Goal: Task Accomplishment & Management: Use online tool/utility

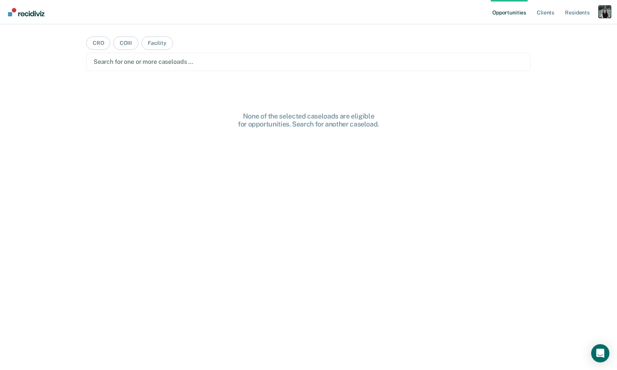
click at [599, 14] on div "Profile dropdown button" at bounding box center [604, 12] width 12 height 12
click at [569, 30] on link "Profile" at bounding box center [573, 31] width 61 height 6
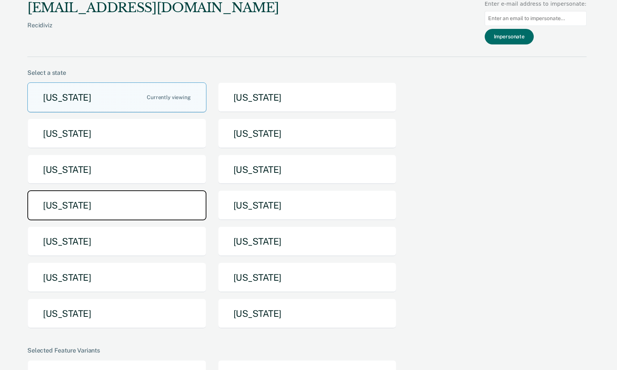
click at [117, 207] on button "Michigan" at bounding box center [116, 205] width 179 height 30
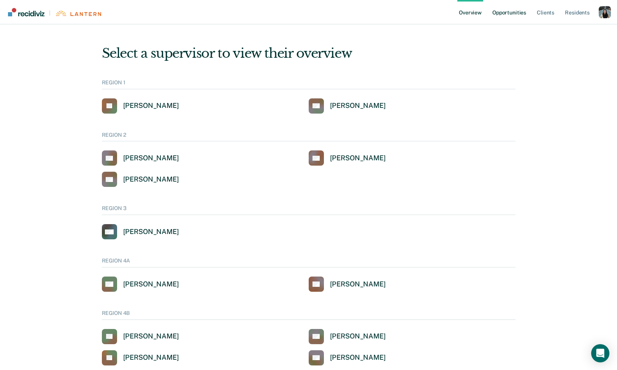
click at [508, 14] on link "Opportunities" at bounding box center [508, 12] width 37 height 24
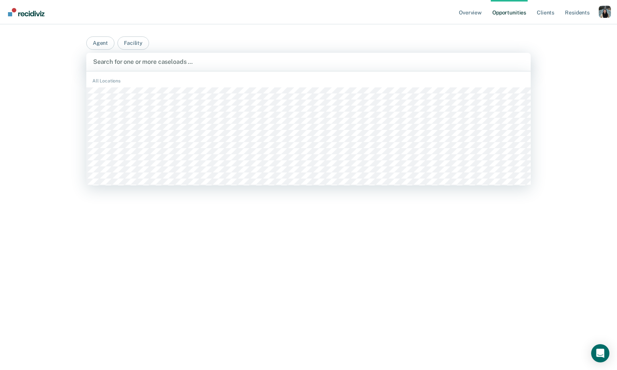
click at [246, 59] on div at bounding box center [308, 61] width 430 height 9
paste input "Hofbauer"
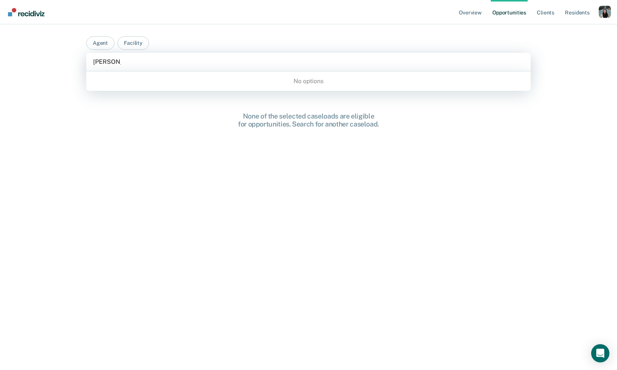
type input "Hofbauer"
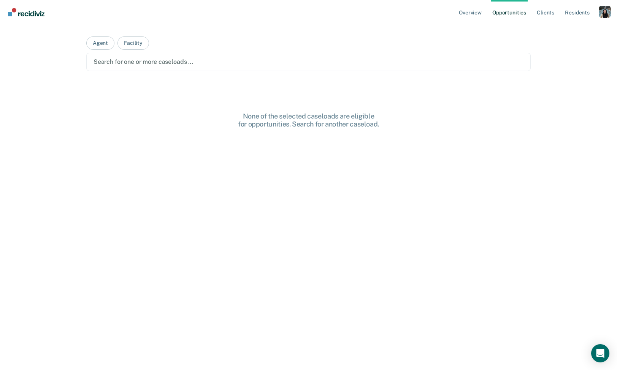
click at [428, 30] on main "Agent Facility Search for one or more caseloads … None of the selected caseload…" at bounding box center [308, 187] width 462 height 327
click at [351, 54] on div "Search for one or more caseloads …" at bounding box center [308, 62] width 444 height 18
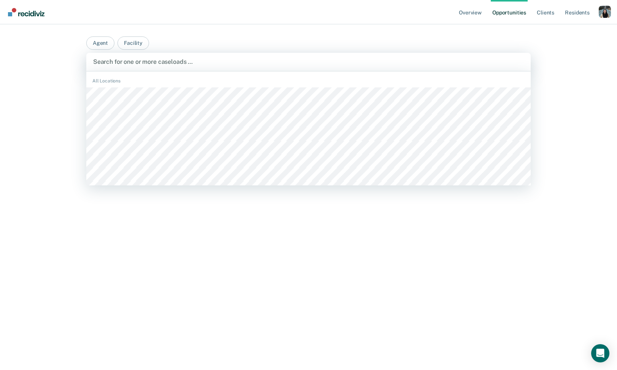
paste input "Hofbauer"
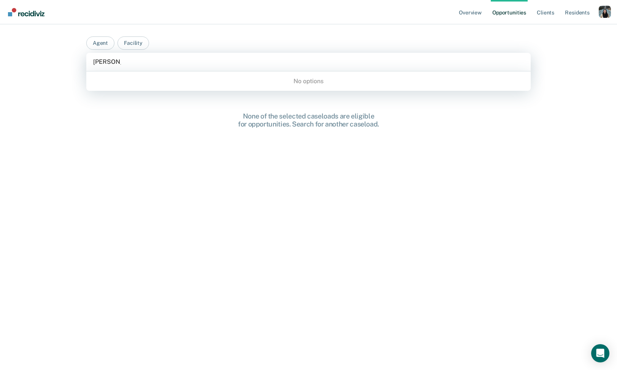
type input "Hofbauer"
click at [608, 9] on div "Profile dropdown button" at bounding box center [604, 12] width 12 height 12
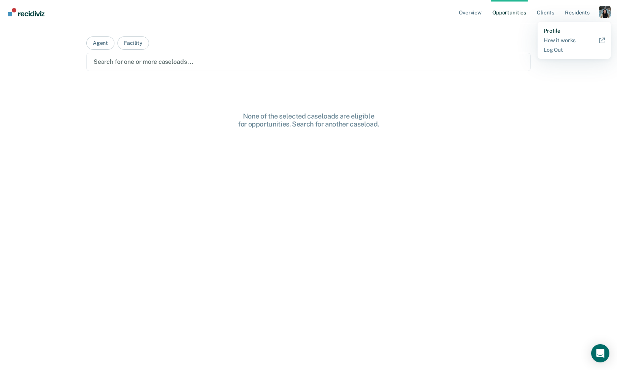
click at [554, 30] on link "Profile" at bounding box center [573, 31] width 61 height 6
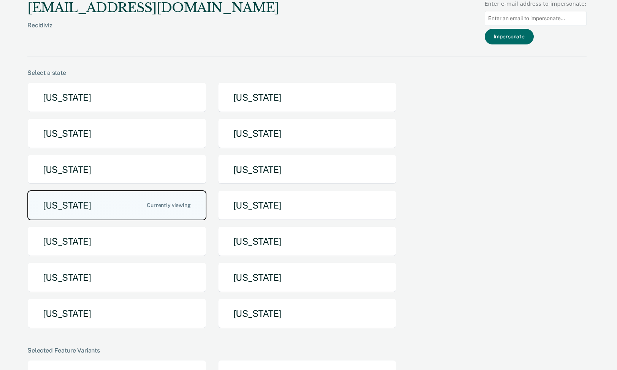
click at [129, 209] on button "Michigan" at bounding box center [116, 205] width 179 height 30
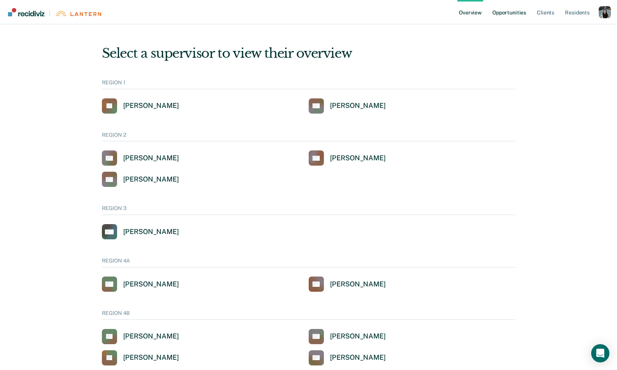
click at [512, 16] on link "Opportunities" at bounding box center [508, 12] width 37 height 24
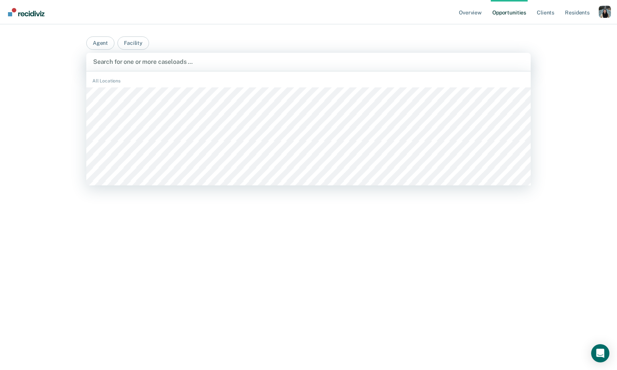
click at [285, 65] on div at bounding box center [308, 61] width 430 height 9
paste input "Hofbauer"
type input "H"
click at [168, 59] on div at bounding box center [308, 61] width 430 height 9
type input "d"
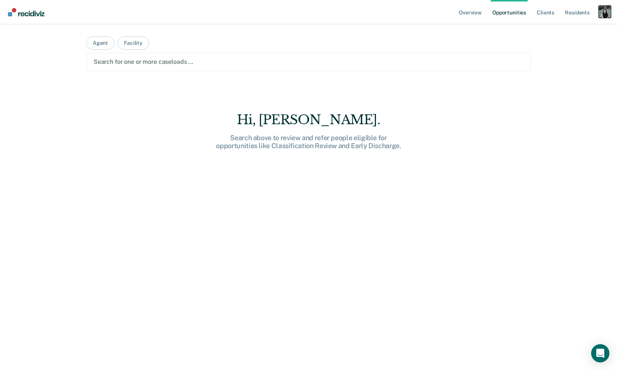
click at [606, 9] on div "Profile dropdown button" at bounding box center [604, 12] width 12 height 12
click at [556, 28] on link "Profile" at bounding box center [573, 31] width 61 height 6
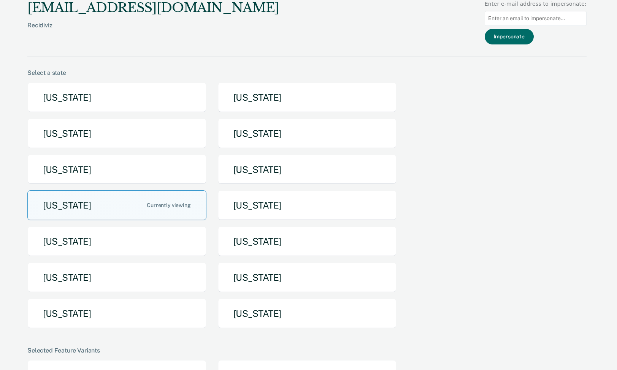
click at [545, 16] on input at bounding box center [535, 18] width 102 height 15
paste input "petersa@michigan.gov"
type input "petersa@michigan.gov"
click at [523, 38] on button "Impersonate" at bounding box center [508, 37] width 49 height 16
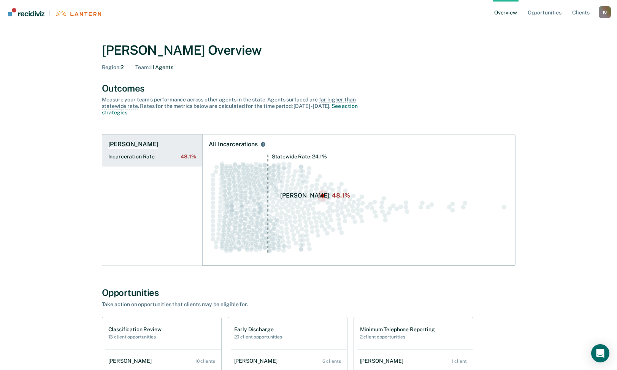
click at [148, 145] on h1 "Derek Hofbauer" at bounding box center [133, 145] width 50 height 8
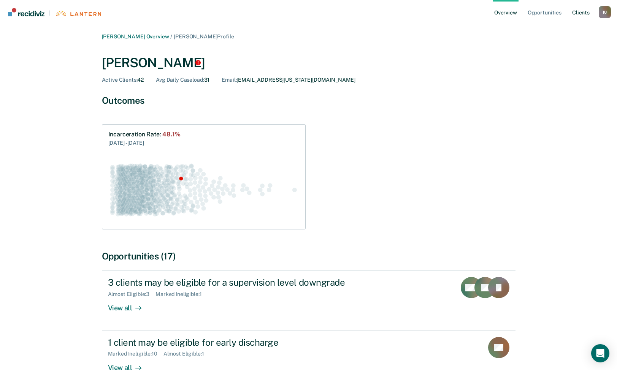
click at [579, 15] on link "Client s" at bounding box center [580, 12] width 21 height 24
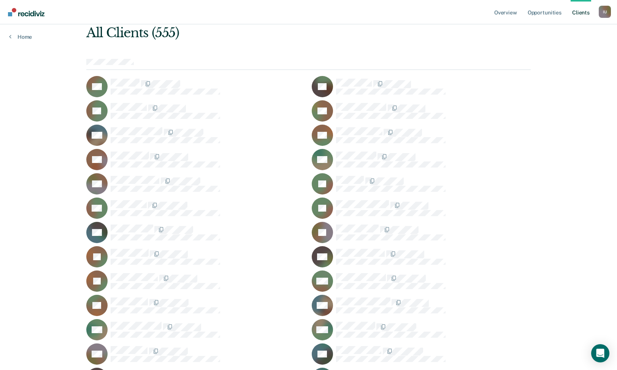
scroll to position [76, 0]
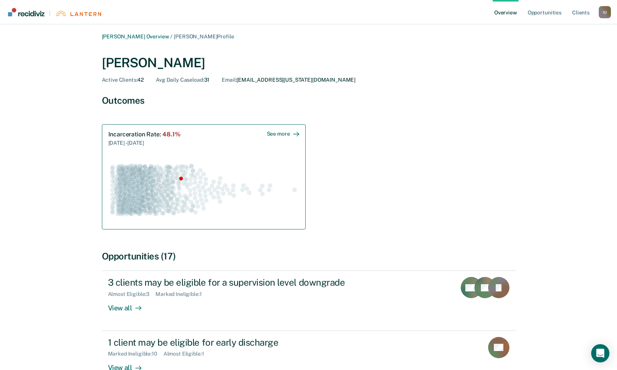
click at [142, 141] on div "9/1/24 - 9/1/25" at bounding box center [144, 142] width 72 height 9
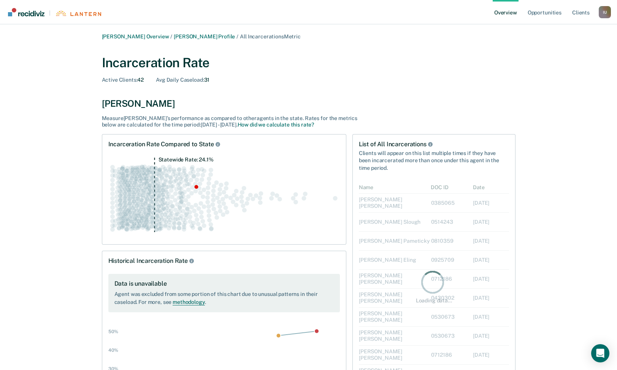
scroll to position [211, 150]
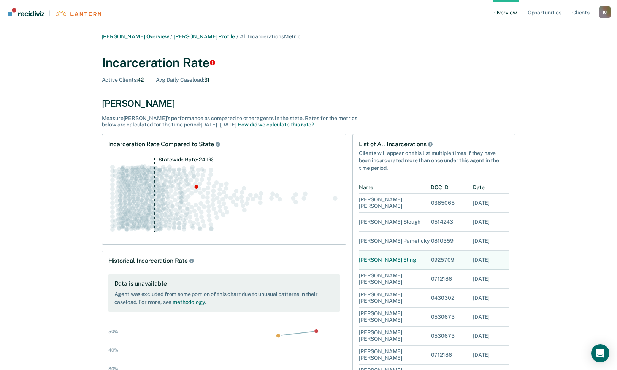
click at [380, 262] on div "Robert Eling" at bounding box center [387, 260] width 57 height 7
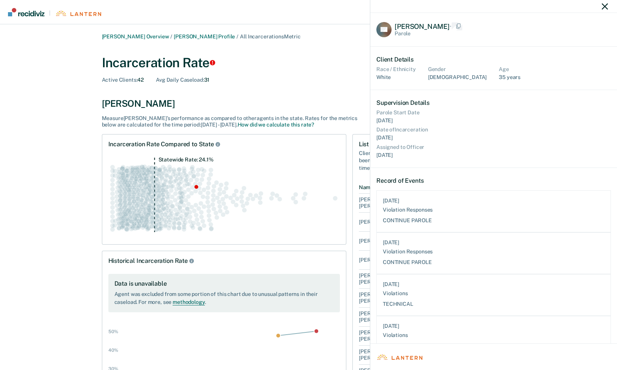
scroll to position [418, 234]
click at [427, 27] on span "Robert Leroy Eling" at bounding box center [421, 26] width 55 height 8
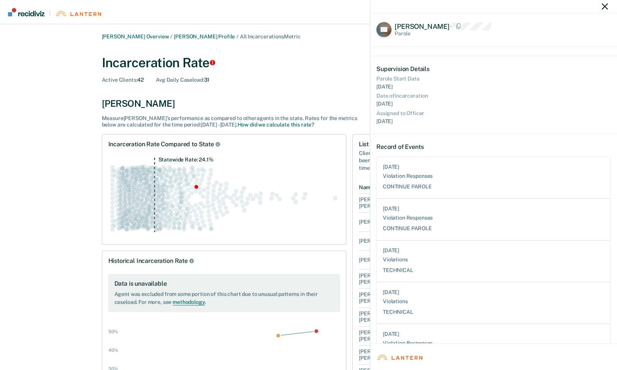
scroll to position [36, 0]
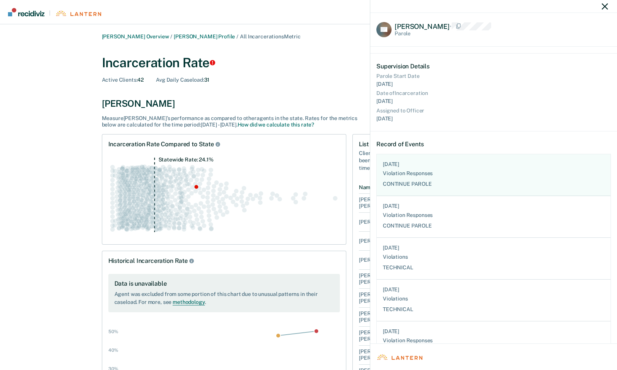
click at [427, 166] on div "8/6/25" at bounding box center [493, 164] width 221 height 8
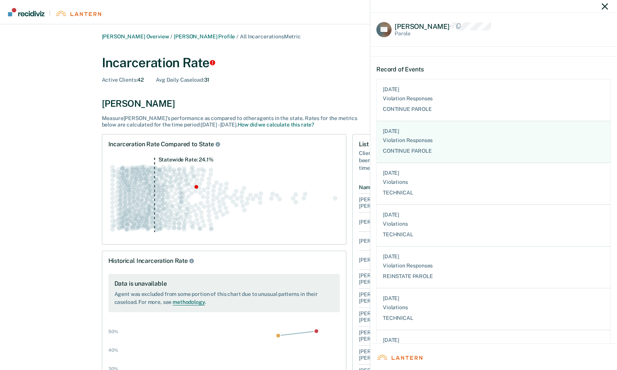
scroll to position [114, 0]
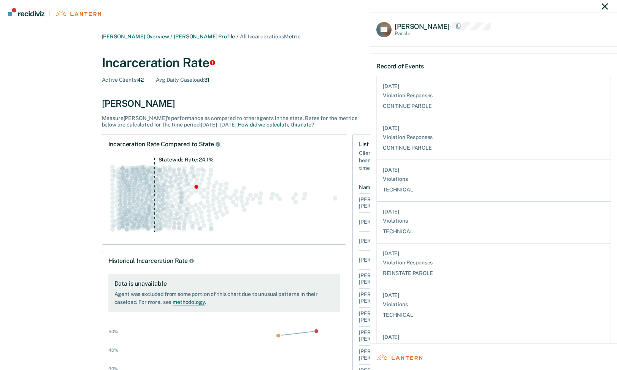
click at [313, 79] on div "RE Robert Leroy Eling • Parole Client Details Race / Ethnicity White Gender Mal…" at bounding box center [308, 185] width 617 height 370
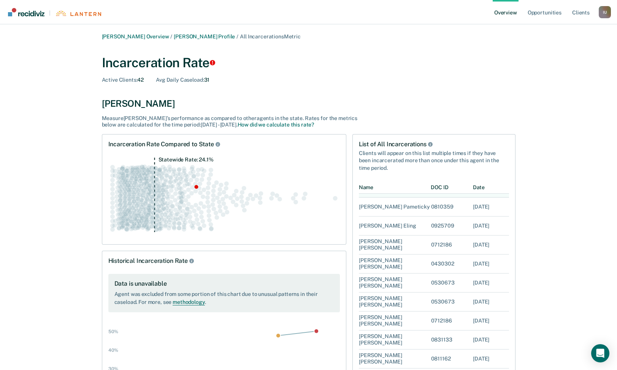
scroll to position [41, 0]
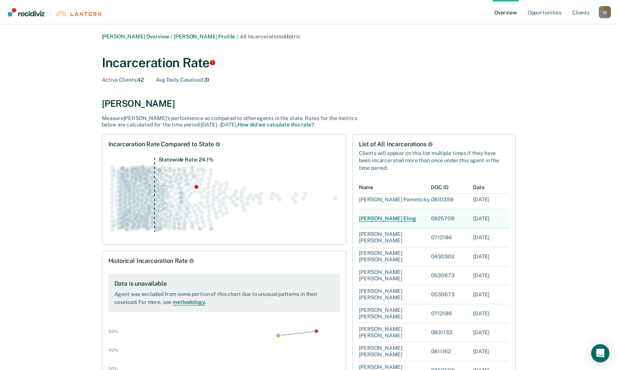
click at [378, 217] on div "Robert Eling" at bounding box center [387, 218] width 57 height 7
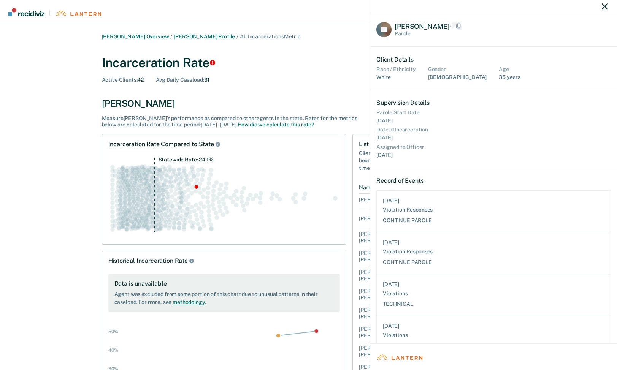
scroll to position [418, 234]
click at [406, 22] on span "Robert Leroy Eling" at bounding box center [421, 26] width 55 height 8
click at [355, 88] on div "RE Robert Leroy Eling • Parole Client Details Race / Ethnicity White Gender Mal…" at bounding box center [308, 185] width 617 height 370
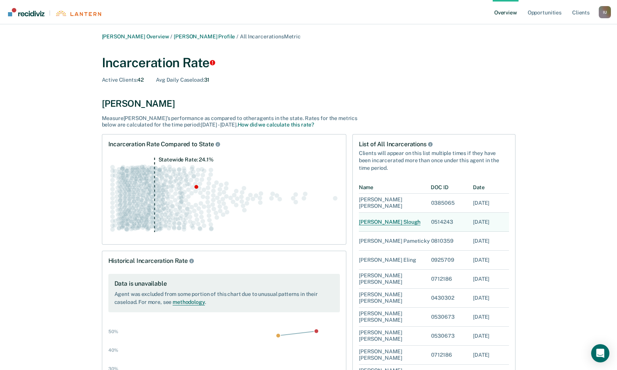
click at [380, 222] on div "David Slough" at bounding box center [390, 222] width 62 height 7
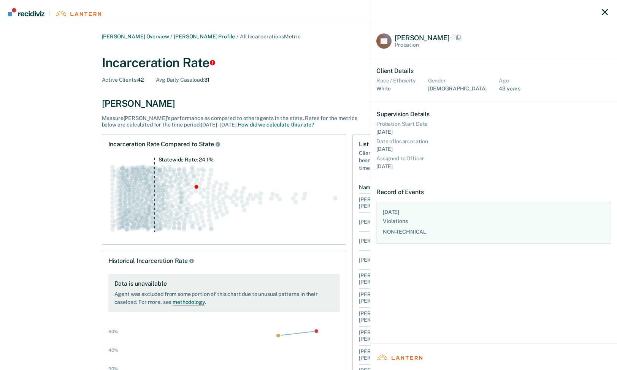
scroll to position [42, 234]
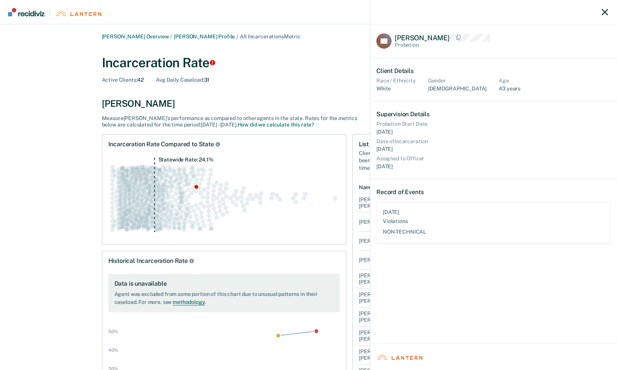
click at [334, 71] on div "DS David John Slough • Probation Client Details Race / Ethnicity White Gender M…" at bounding box center [308, 185] width 617 height 370
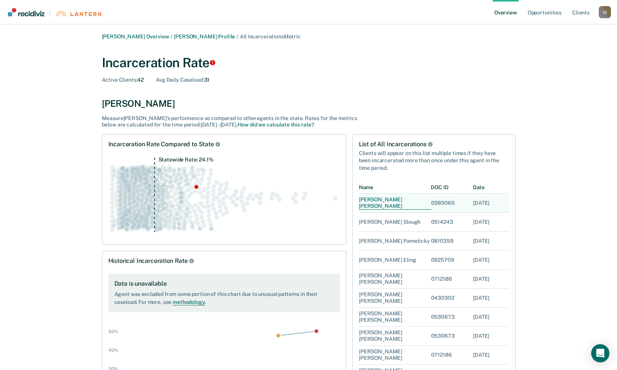
click at [375, 204] on div "Karl Balch" at bounding box center [395, 203] width 72 height 13
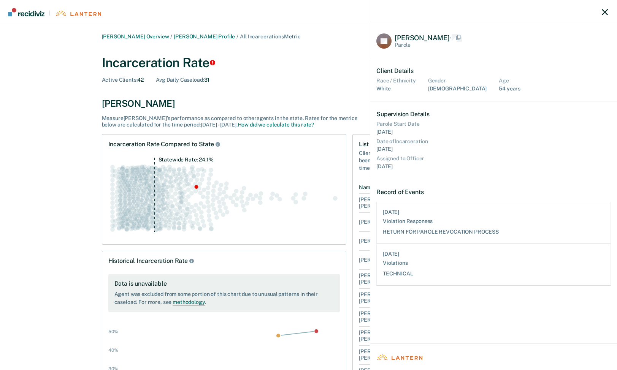
scroll to position [84, 234]
click at [428, 38] on span "Karl Gene Balch" at bounding box center [421, 38] width 55 height 8
click at [345, 52] on div "KB Karl Gene Balch • Parole Client Details Race / Ethnicity White Gender Male A…" at bounding box center [308, 185] width 617 height 370
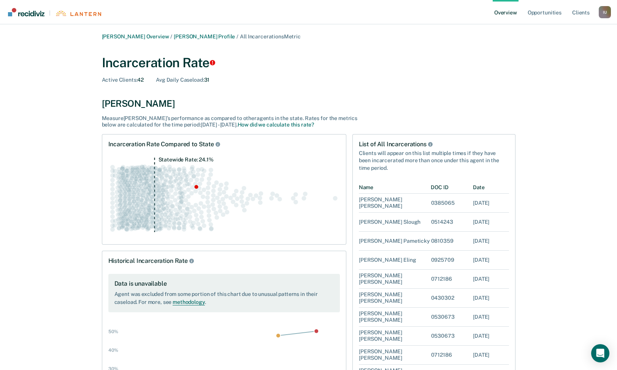
click at [368, 103] on div "Derek Hofbauer" at bounding box center [308, 103] width 413 height 11
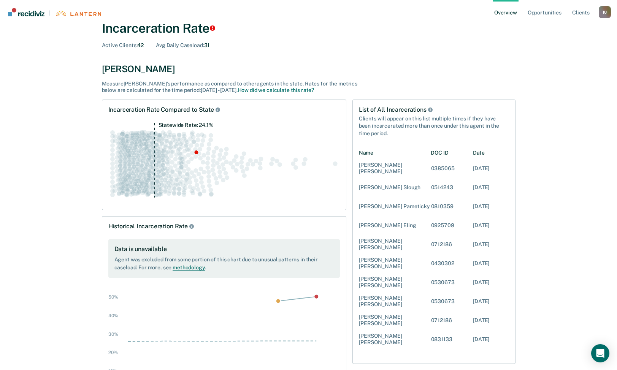
scroll to position [32, 0]
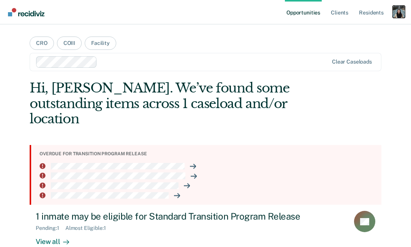
click at [397, 14] on div "Profile dropdown button" at bounding box center [399, 12] width 12 height 12
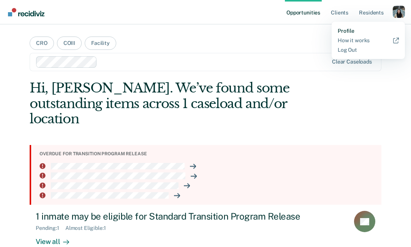
click at [351, 32] on link "Profile" at bounding box center [368, 31] width 61 height 6
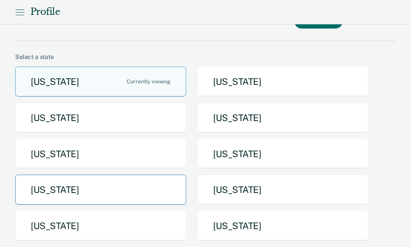
scroll to position [32, 0]
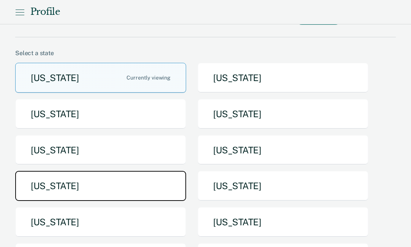
click at [109, 175] on button "Michigan" at bounding box center [100, 186] width 171 height 30
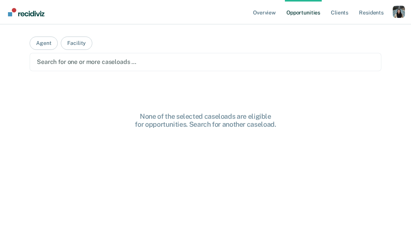
click at [115, 53] on div "Search for one or more caseloads …" at bounding box center [206, 62] width 352 height 18
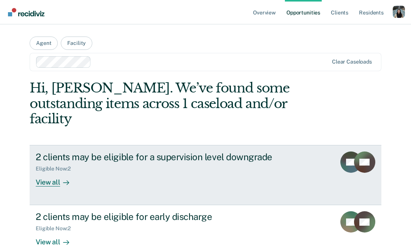
click at [115, 165] on div "2 clients may be eligible for a supervision level downgrade Eligible Now : 2 Vi…" at bounding box center [178, 168] width 285 height 35
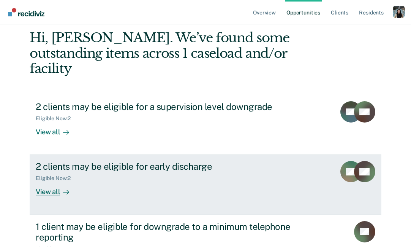
scroll to position [61, 0]
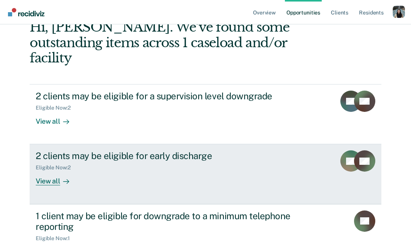
click at [112, 164] on div "2 clients may be eligible for early discharge Eligible Now : 2 View all" at bounding box center [178, 167] width 285 height 35
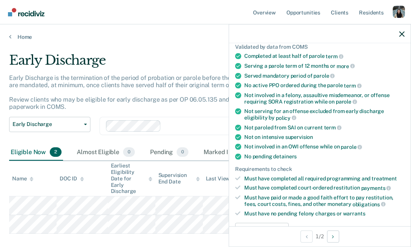
scroll to position [59, 0]
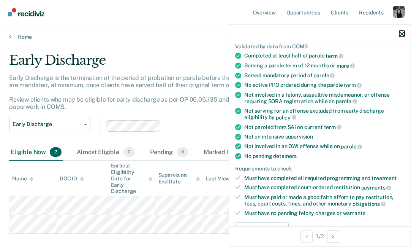
click at [401, 35] on icon "button" at bounding box center [401, 33] width 5 height 5
